Goal: Task Accomplishment & Management: Manage account settings

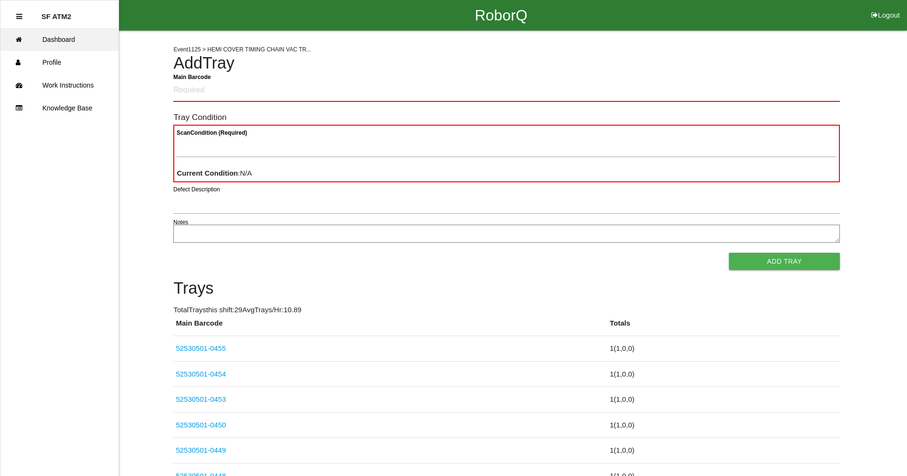
click at [56, 44] on link "Dashboard" at bounding box center [59, 39] width 118 height 23
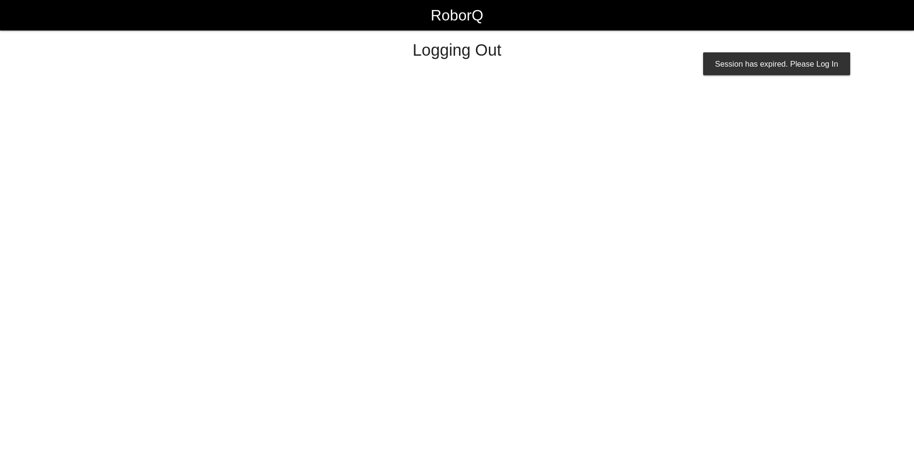
select select "Worker"
